Goal: Find specific page/section: Find specific page/section

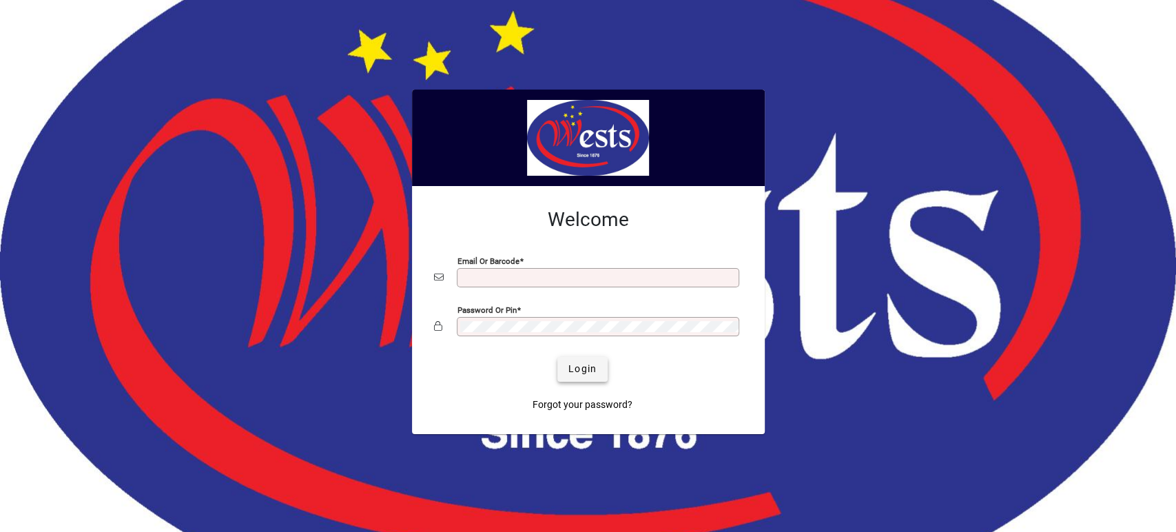
type input "**********"
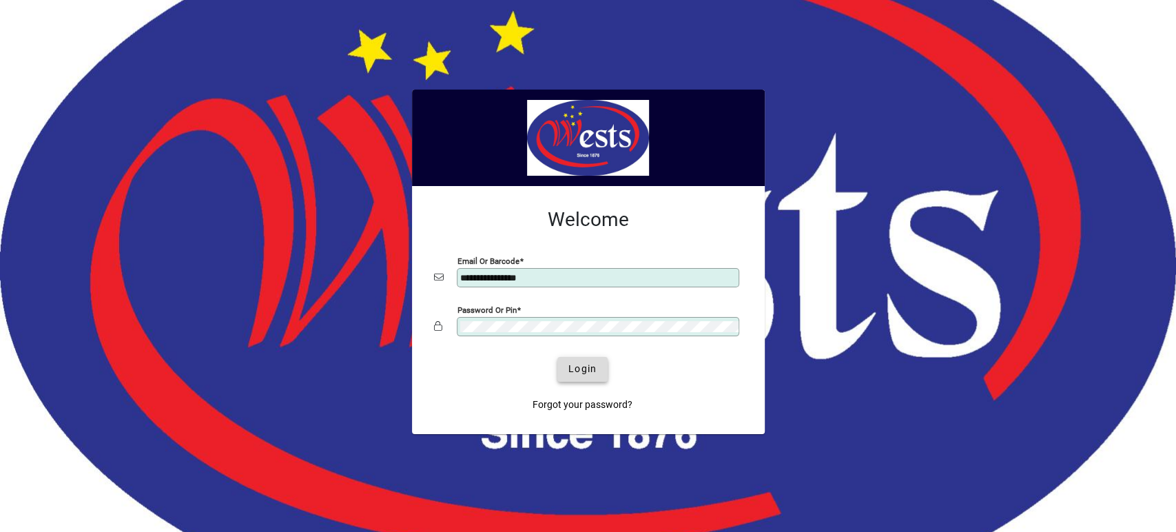
click at [592, 369] on span "Login" at bounding box center [582, 369] width 28 height 14
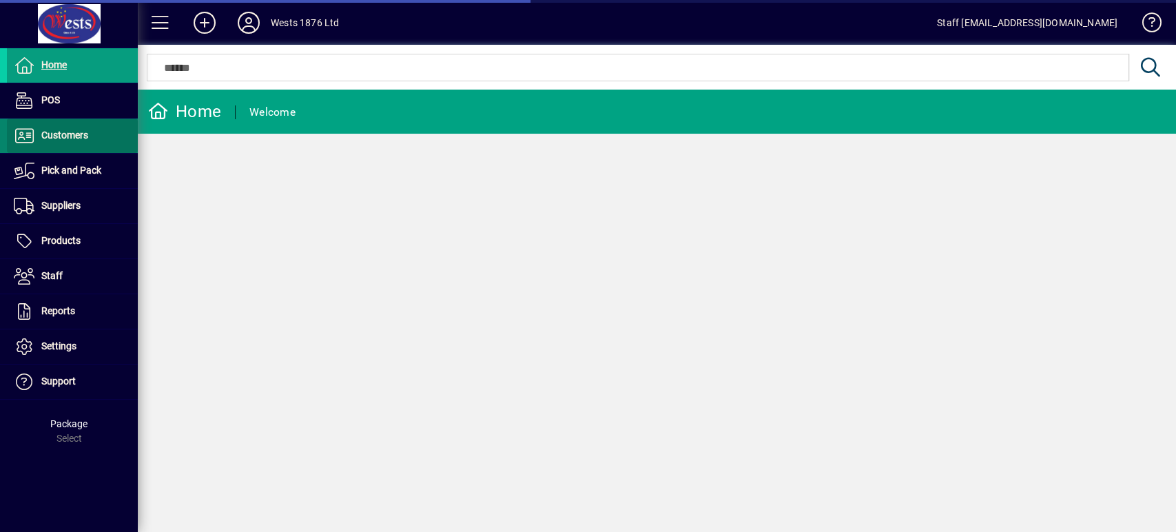
click at [107, 137] on span at bounding box center [72, 135] width 131 height 33
